Goal: Task Accomplishment & Management: Manage account settings

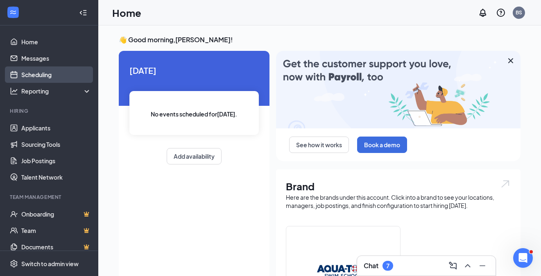
click at [52, 74] on link "Scheduling" at bounding box center [56, 74] width 70 height 16
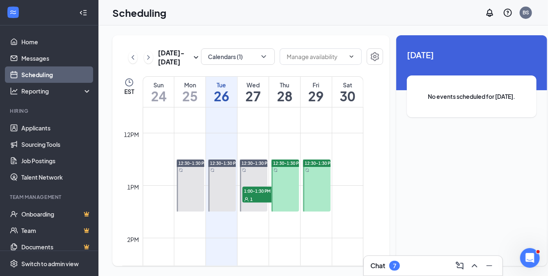
scroll to position [608, 0]
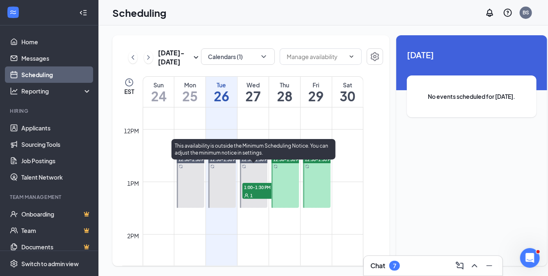
click at [260, 191] on span "1:00-1:30 PM" at bounding box center [262, 187] width 41 height 8
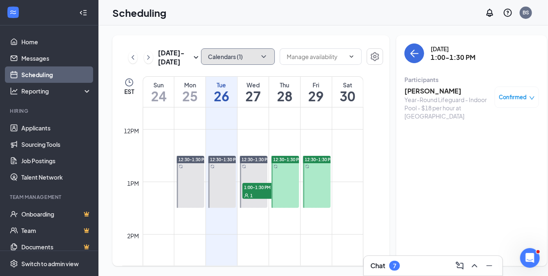
click at [259, 56] on icon "ChevronDown" at bounding box center [263, 56] width 8 height 8
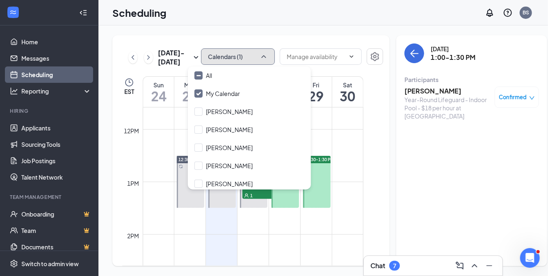
scroll to position [3, 0]
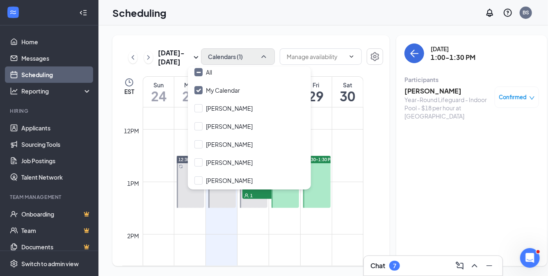
click at [471, 171] on div "[DATE] 1:00-1:30 PM Participants [PERSON_NAME] Year-Round Lifeguard - Indoor Po…" at bounding box center [471, 150] width 151 height 231
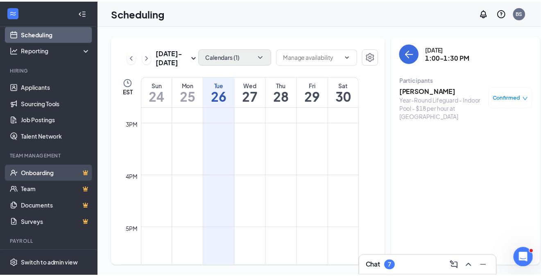
scroll to position [61, 0]
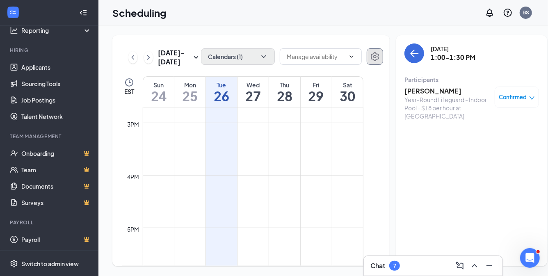
click at [370, 59] on icon "Settings" at bounding box center [375, 57] width 10 height 10
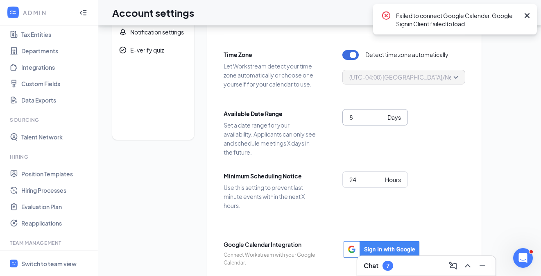
scroll to position [112, 0]
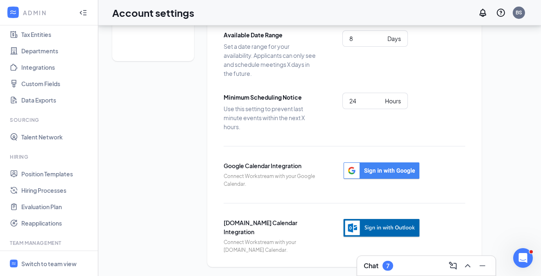
click at [388, 226] on img "button" at bounding box center [382, 228] width 78 height 20
click at [371, 228] on img "button" at bounding box center [382, 228] width 78 height 20
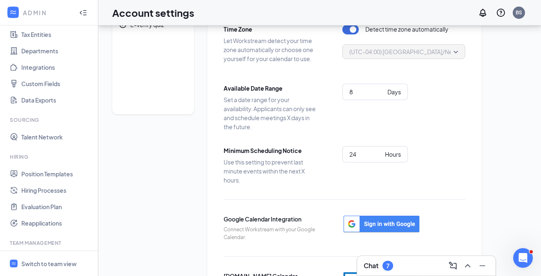
scroll to position [0, 0]
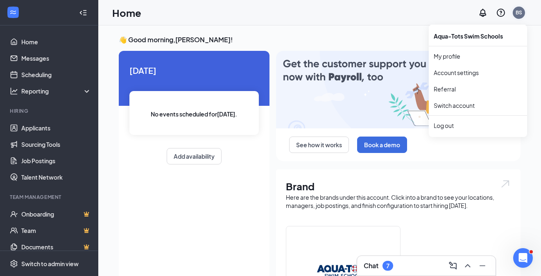
click at [516, 9] on div "BS" at bounding box center [519, 12] width 7 height 7
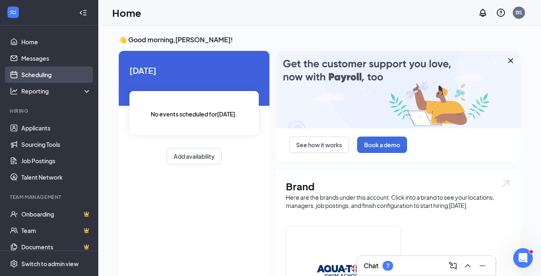
click at [45, 75] on link "Scheduling" at bounding box center [56, 74] width 70 height 16
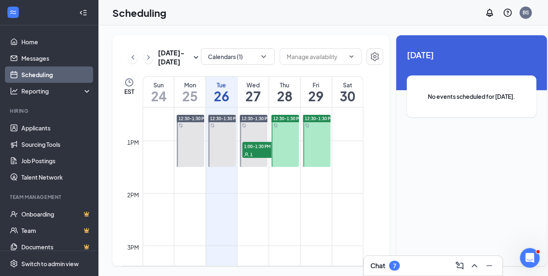
scroll to position [608, 0]
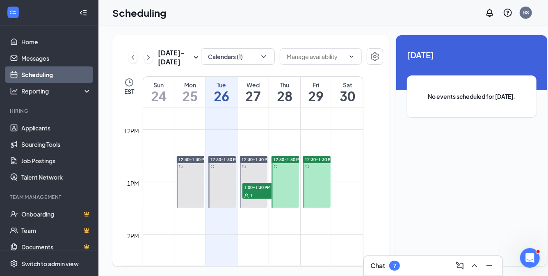
click at [289, 162] on span "12:30-1:30 PM" at bounding box center [287, 160] width 29 height 6
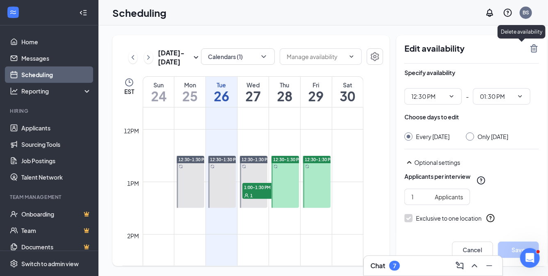
click at [529, 45] on icon "TrashOutline" at bounding box center [534, 48] width 10 height 10
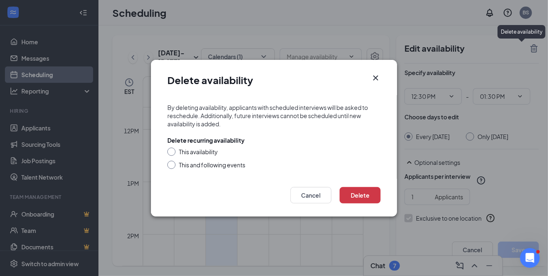
click at [189, 164] on div "This and following events" at bounding box center [212, 165] width 66 height 8
click at [173, 164] on input "This and following events" at bounding box center [170, 164] width 6 height 6
radio input "true"
click at [357, 193] on button "Delete" at bounding box center [359, 195] width 41 height 16
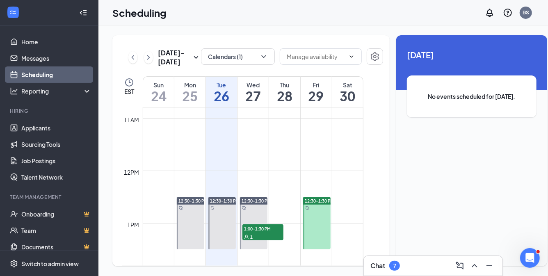
scroll to position [608, 0]
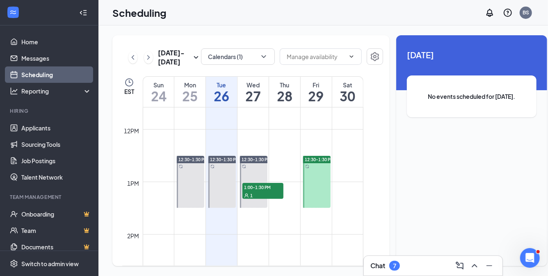
click at [314, 162] on span "12:30-1:30 PM" at bounding box center [319, 160] width 29 height 6
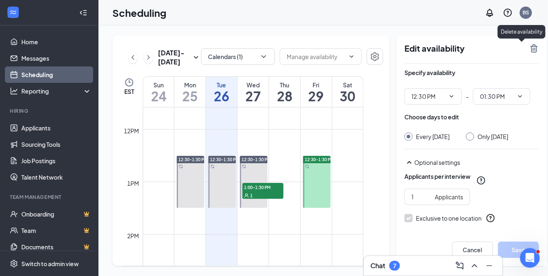
click at [529, 47] on icon "TrashOutline" at bounding box center [534, 48] width 10 height 10
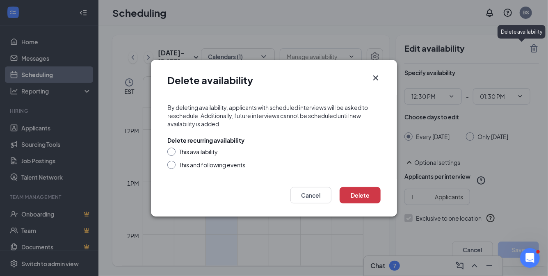
click at [215, 164] on div "This and following events" at bounding box center [212, 165] width 66 height 8
click at [173, 164] on input "This and following events" at bounding box center [170, 164] width 6 height 6
radio input "true"
click at [362, 193] on button "Delete" at bounding box center [359, 195] width 41 height 16
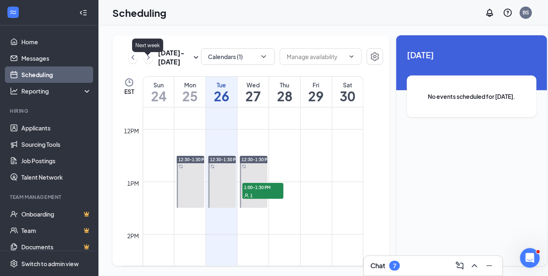
click at [149, 62] on icon "ChevronRight" at bounding box center [148, 57] width 8 height 10
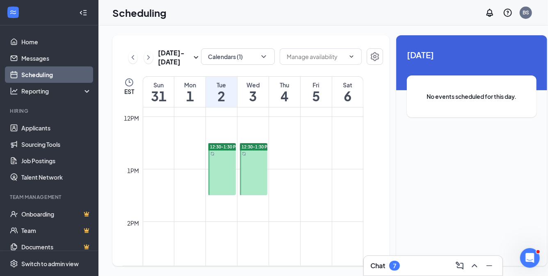
scroll to position [608, 0]
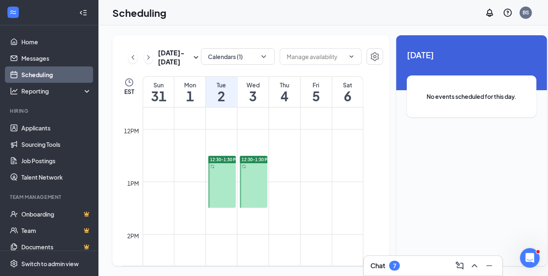
click at [223, 162] on span "12:30-1:30 PM" at bounding box center [224, 160] width 29 height 6
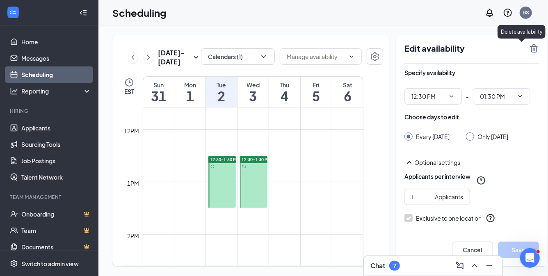
click at [529, 47] on icon "TrashOutline" at bounding box center [534, 48] width 10 height 10
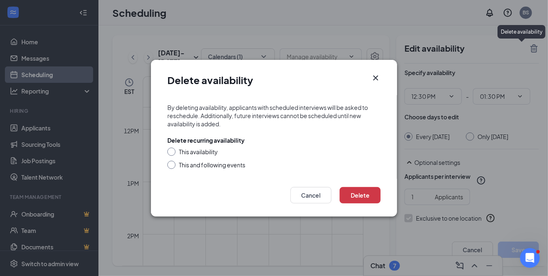
click at [209, 164] on div "This and following events" at bounding box center [212, 165] width 66 height 8
click at [173, 164] on input "This and following events" at bounding box center [170, 164] width 6 height 6
radio input "true"
click at [362, 196] on button "Delete" at bounding box center [359, 195] width 41 height 16
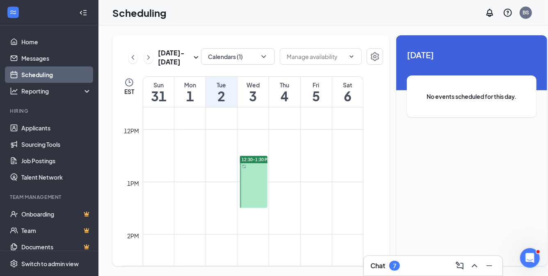
click at [257, 162] on span "12:30-1:30 PM" at bounding box center [255, 160] width 29 height 6
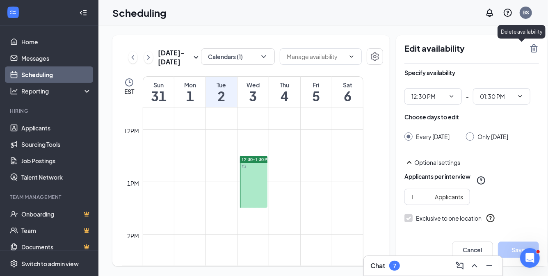
click at [529, 48] on icon "TrashOutline" at bounding box center [534, 48] width 10 height 10
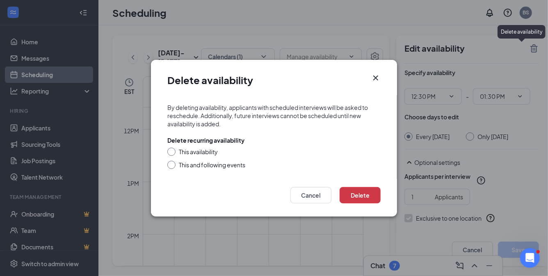
click at [239, 163] on div "This and following events" at bounding box center [212, 165] width 66 height 8
click at [173, 163] on input "This and following events" at bounding box center [170, 164] width 6 height 6
radio input "true"
click at [348, 192] on button "Delete" at bounding box center [359, 195] width 41 height 16
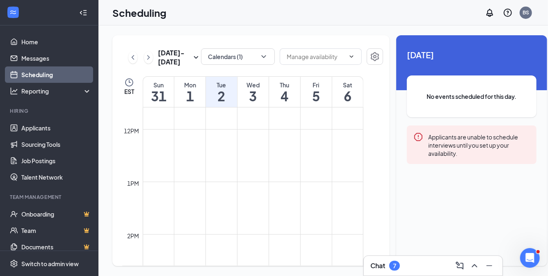
scroll to position [444, 0]
click at [146, 59] on icon "ChevronRight" at bounding box center [148, 57] width 8 height 10
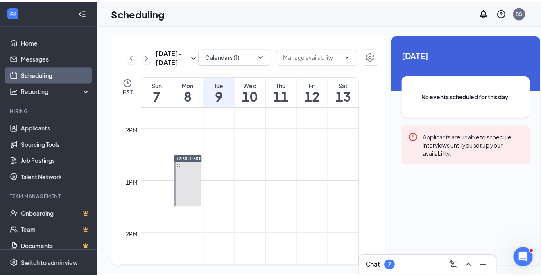
scroll to position [648, 0]
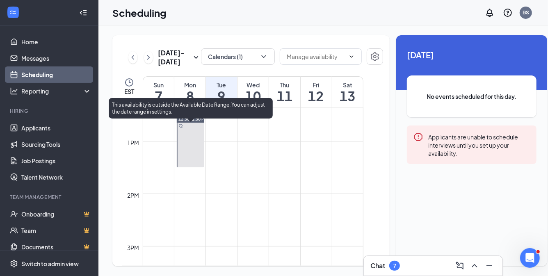
click at [189, 122] on span "12:30-1:30 PM" at bounding box center [192, 119] width 29 height 6
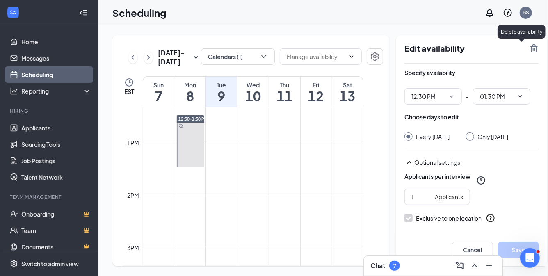
click at [530, 47] on icon "TrashOutline" at bounding box center [533, 48] width 7 height 8
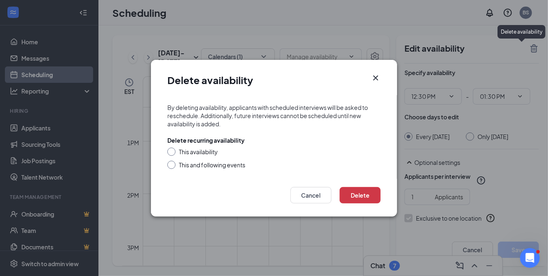
click at [233, 162] on div "This and following events" at bounding box center [212, 165] width 66 height 8
click at [173, 162] on input "This and following events" at bounding box center [170, 164] width 6 height 6
radio input "true"
click at [362, 189] on button "Delete" at bounding box center [359, 195] width 41 height 16
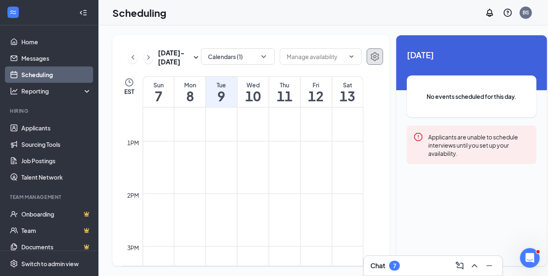
click at [367, 58] on button "button" at bounding box center [374, 56] width 16 height 16
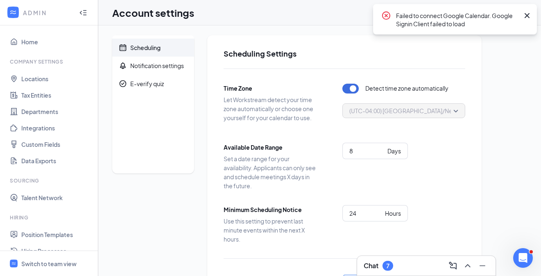
click at [530, 11] on icon "Cross" at bounding box center [528, 16] width 10 height 10
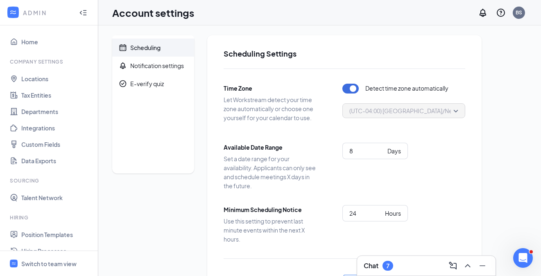
scroll to position [112, 0]
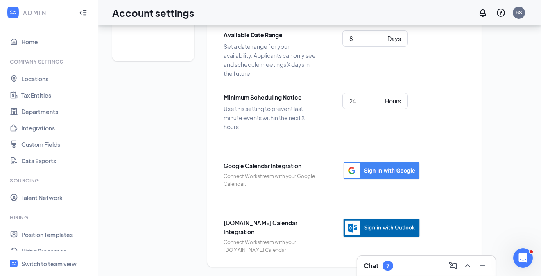
click at [381, 227] on img "button" at bounding box center [382, 228] width 78 height 20
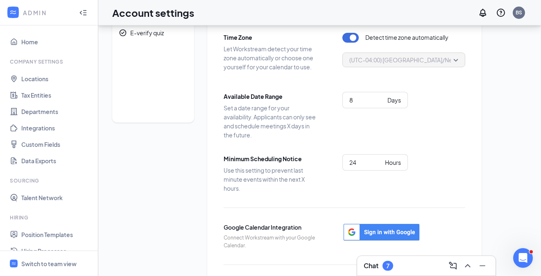
scroll to position [0, 0]
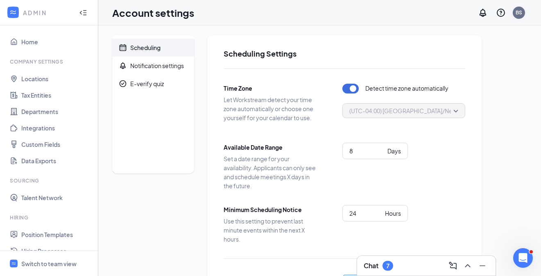
click at [516, 16] on div "BS" at bounding box center [519, 13] width 12 height 12
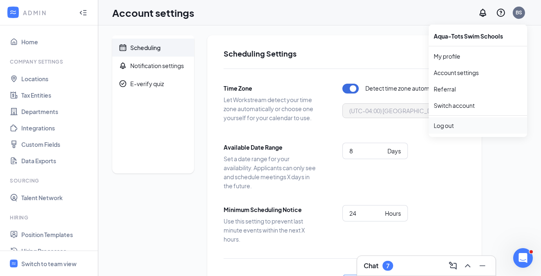
click at [448, 125] on div "Log out" at bounding box center [478, 125] width 89 height 8
